Goal: Information Seeking & Learning: Find specific fact

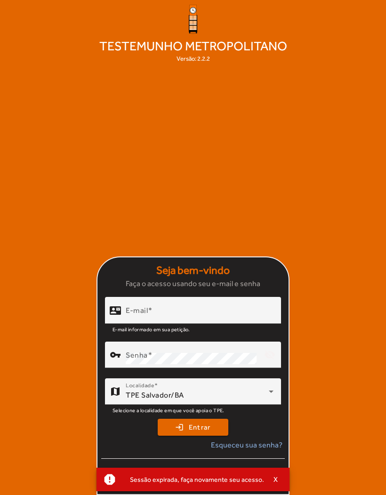
click at [205, 320] on input "E-mail" at bounding box center [200, 314] width 148 height 11
type input "**********"
click at [193, 436] on button "login Entrar" at bounding box center [193, 427] width 71 height 17
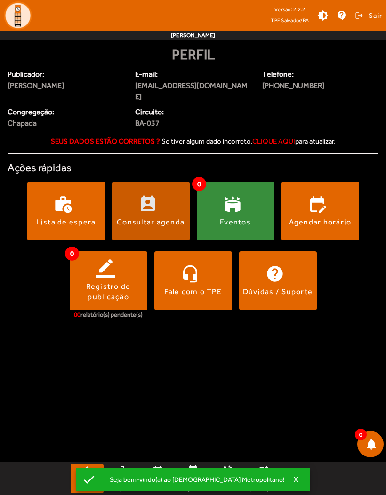
click at [127, 200] on span at bounding box center [151, 211] width 78 height 23
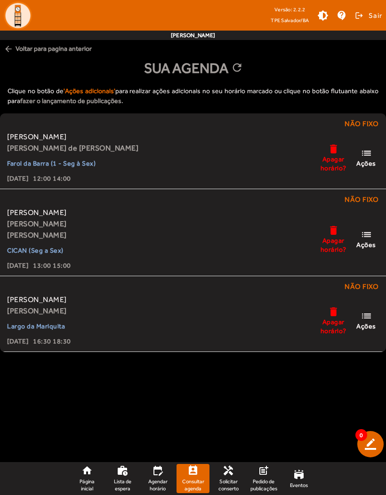
click at [372, 241] on span "Ações" at bounding box center [367, 245] width 20 height 8
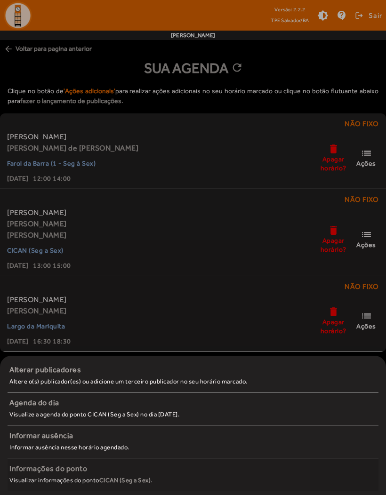
click at [45, 477] on small "Visualizar informações do ponto CICAN (Seg a Sex) ." at bounding box center [80, 480] width 143 height 7
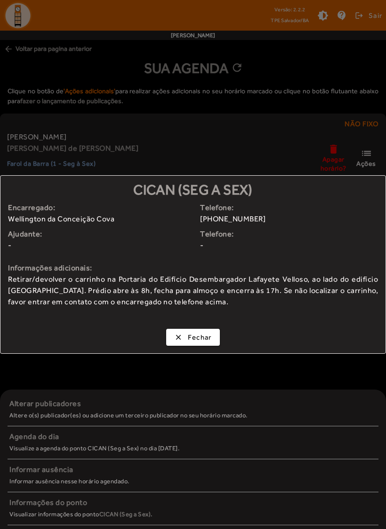
click at [202, 344] on span "button" at bounding box center [193, 337] width 52 height 23
